Goal: Use online tool/utility: Use online tool/utility

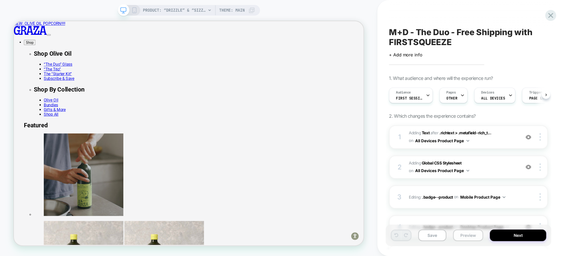
click at [460, 234] on button "Preview" at bounding box center [468, 235] width 30 height 12
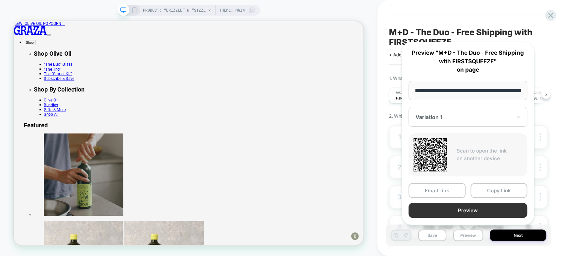
click at [480, 208] on button "Preview" at bounding box center [467, 210] width 119 height 15
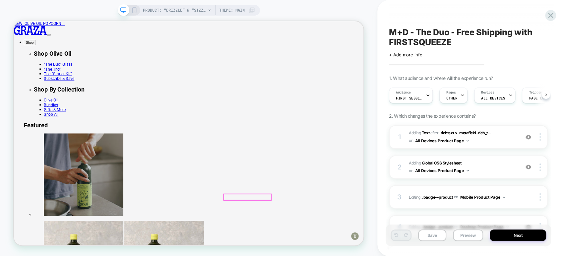
click at [461, 233] on button "Preview" at bounding box center [468, 235] width 30 height 12
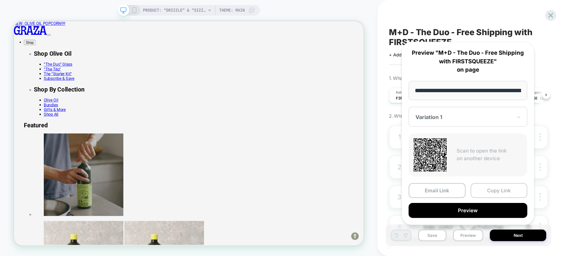
click at [493, 189] on button "Copy Link" at bounding box center [498, 190] width 57 height 15
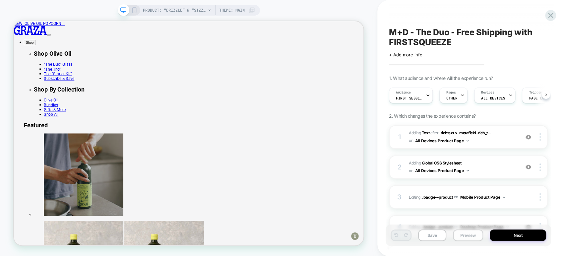
click at [462, 233] on button "Preview" at bounding box center [468, 235] width 30 height 12
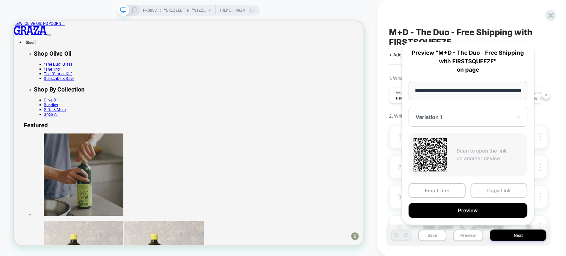
click at [486, 190] on button "Copy Link" at bounding box center [498, 190] width 57 height 15
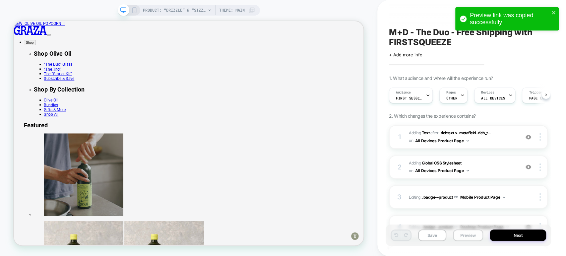
click at [462, 238] on button "Preview" at bounding box center [468, 235] width 30 height 12
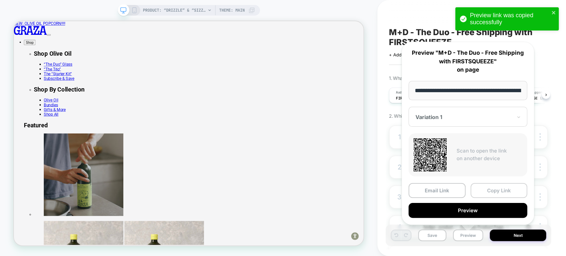
click at [488, 188] on button "Copy Link" at bounding box center [498, 190] width 57 height 15
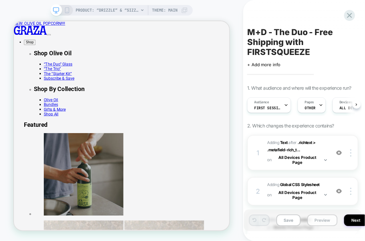
click at [317, 219] on button "Preview" at bounding box center [322, 221] width 30 height 12
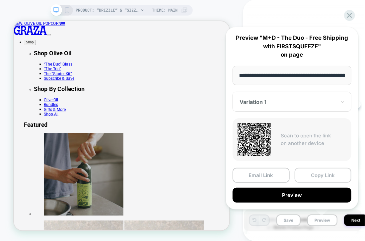
click at [318, 173] on button "Copy Link" at bounding box center [322, 175] width 57 height 15
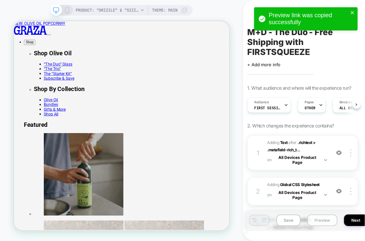
click at [318, 221] on button "Preview" at bounding box center [322, 221] width 30 height 12
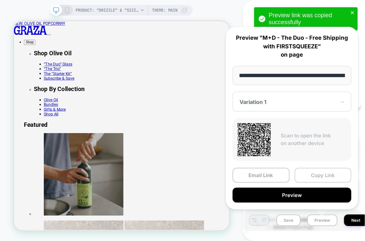
click at [320, 176] on button "Copy Link" at bounding box center [322, 175] width 57 height 15
